Goal: Information Seeking & Learning: Learn about a topic

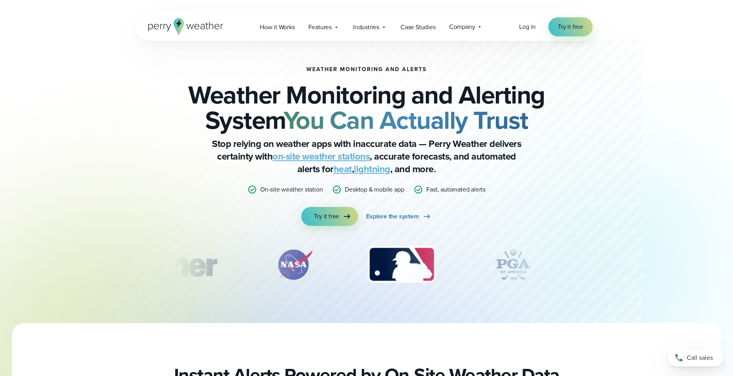
click at [162, 185] on div "Weather Monitoring and Alerts Weather Monitoring and Alerting System You Can Ac…" at bounding box center [367, 182] width 462 height 282
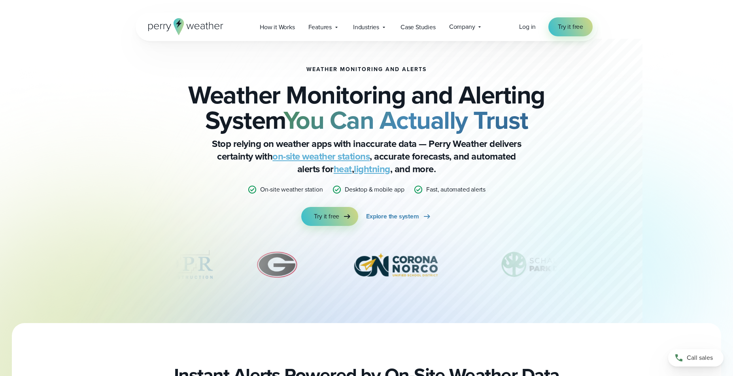
click at [284, 60] on div "Weather Monitoring and Alerts Weather Monitoring and Alerting System You Can Ac…" at bounding box center [367, 182] width 462 height 282
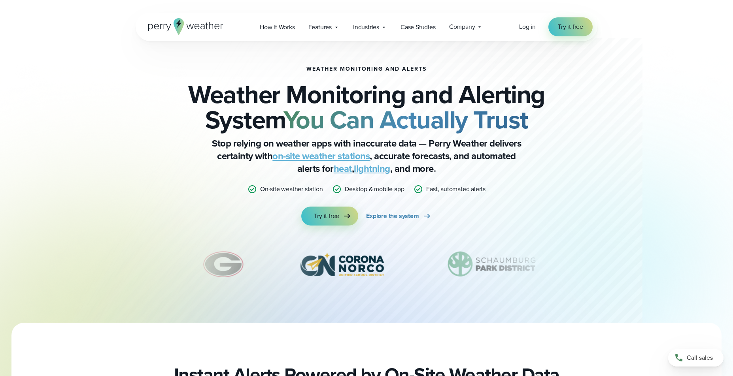
scroll to position [1, 0]
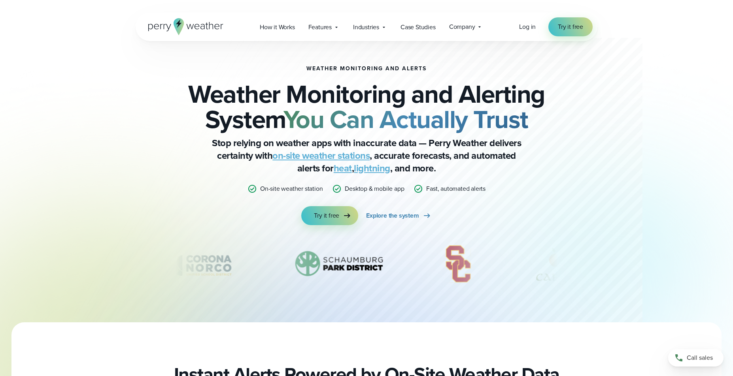
drag, startPoint x: 190, startPoint y: 272, endPoint x: 238, endPoint y: 274, distance: 48.3
drag, startPoint x: 182, startPoint y: 246, endPoint x: 106, endPoint y: 230, distance: 77.6
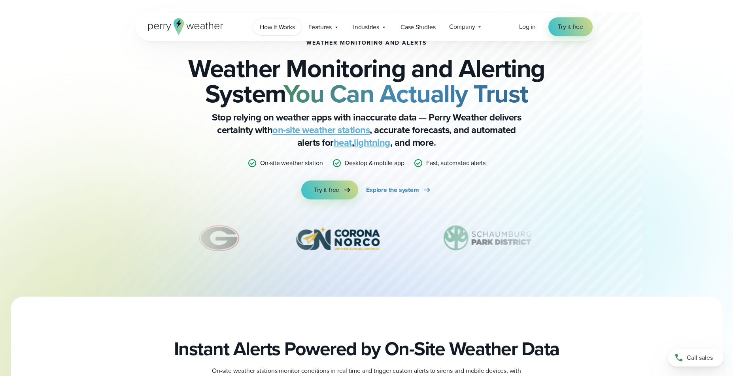
scroll to position [0, 0]
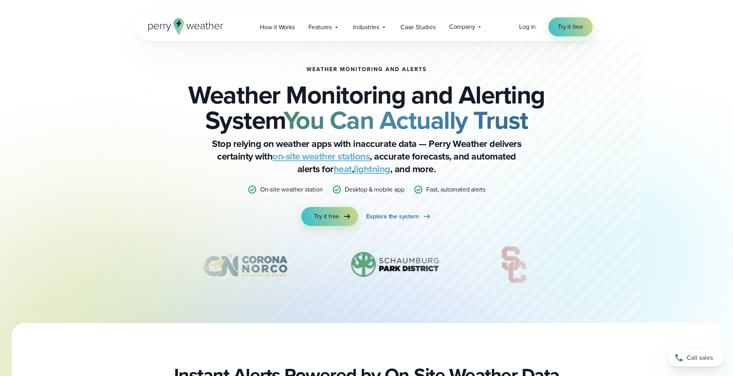
drag, startPoint x: -11, startPoint y: 21, endPoint x: -12, endPoint y: 34, distance: 13.5
